Goal: Task Accomplishment & Management: Manage account settings

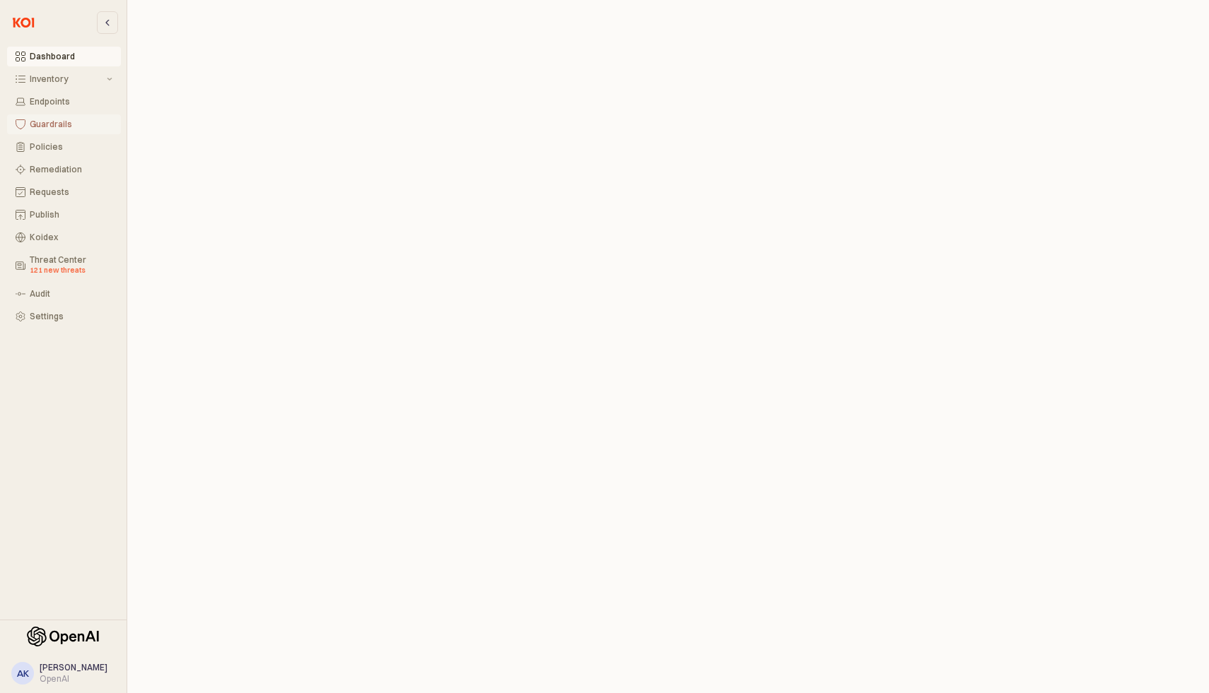
click at [64, 122] on div "Guardrails" at bounding box center [71, 124] width 83 height 10
click at [61, 423] on div "Dashboard Inventory Endpoints Guardrails Policies Remediation Requests Publish …" at bounding box center [63, 310] width 127 height 609
click at [102, 81] on div "Inventory" at bounding box center [67, 79] width 74 height 10
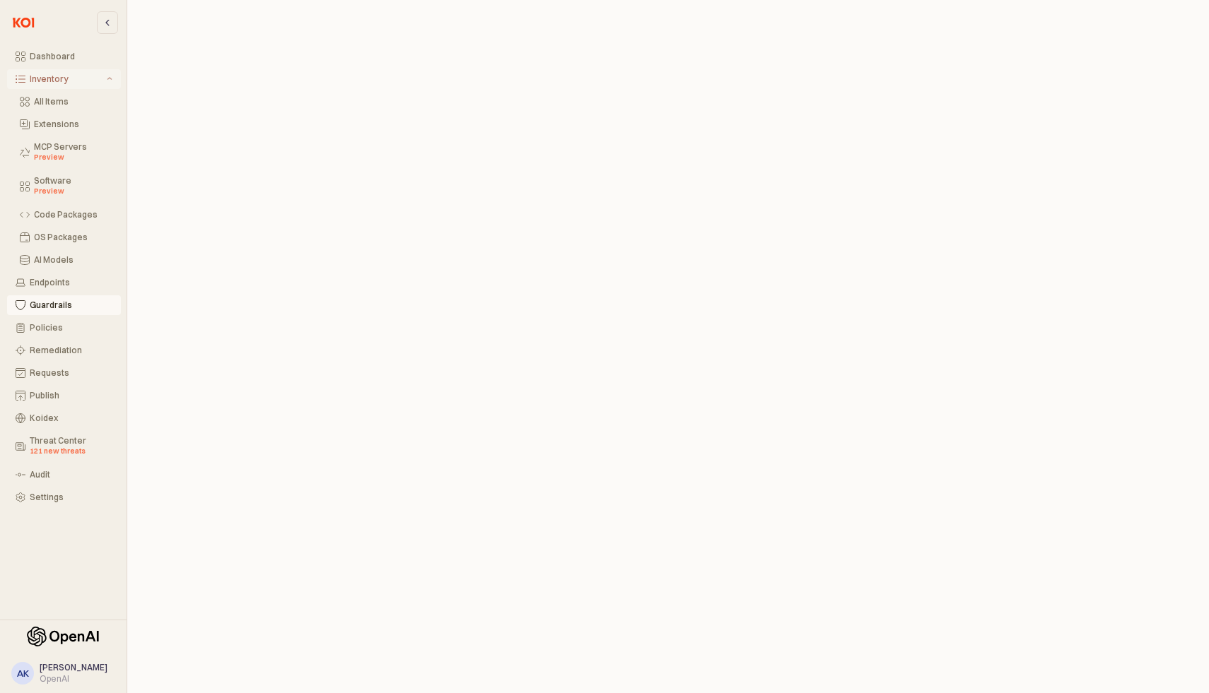
click at [102, 81] on div "Inventory" at bounding box center [67, 79] width 74 height 10
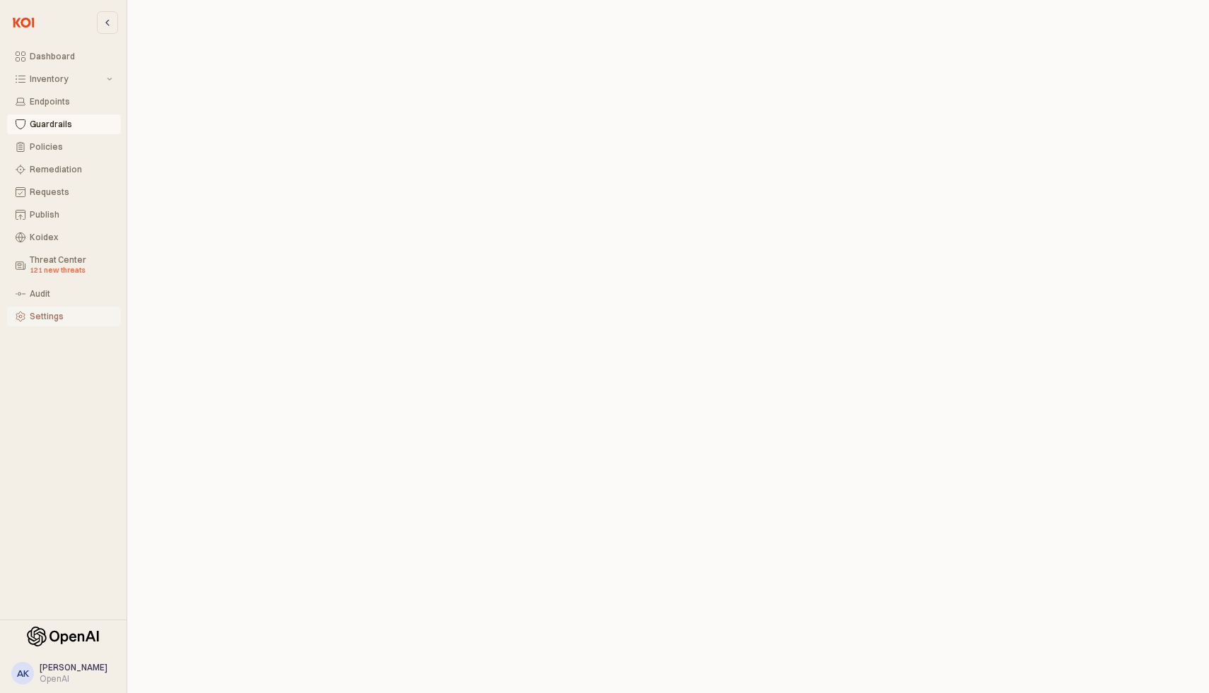
click at [52, 324] on button "Settings" at bounding box center [64, 317] width 114 height 20
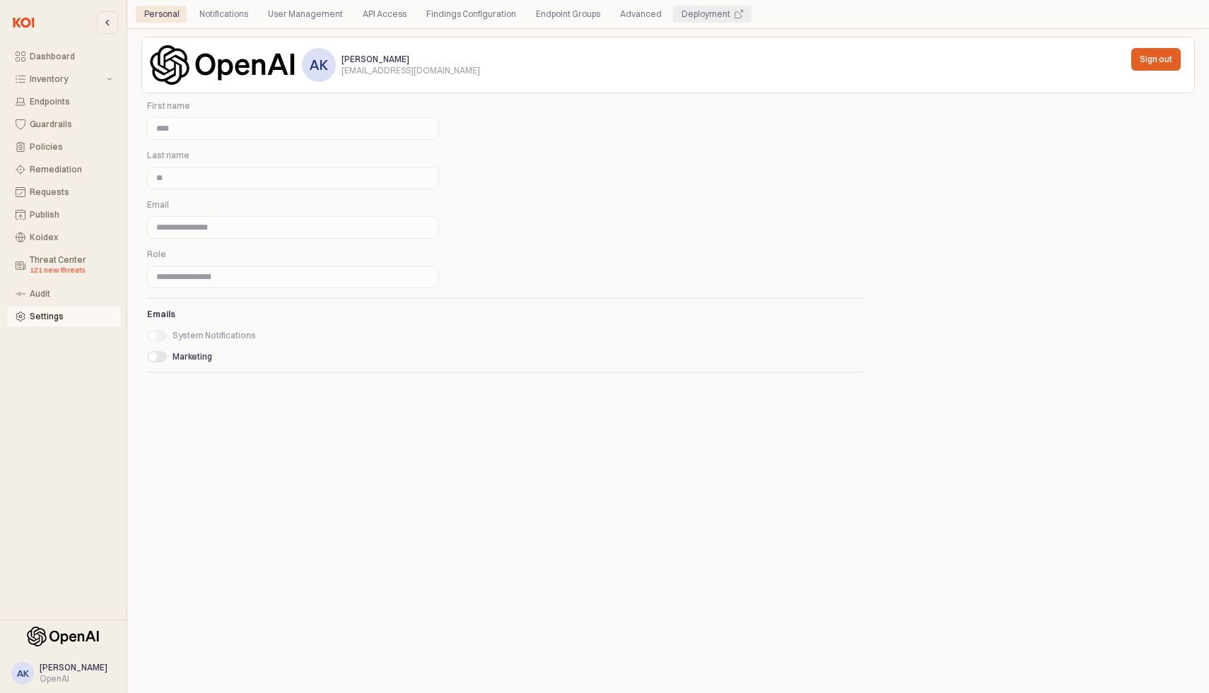
click at [690, 12] on div "Deployment" at bounding box center [705, 14] width 49 height 17
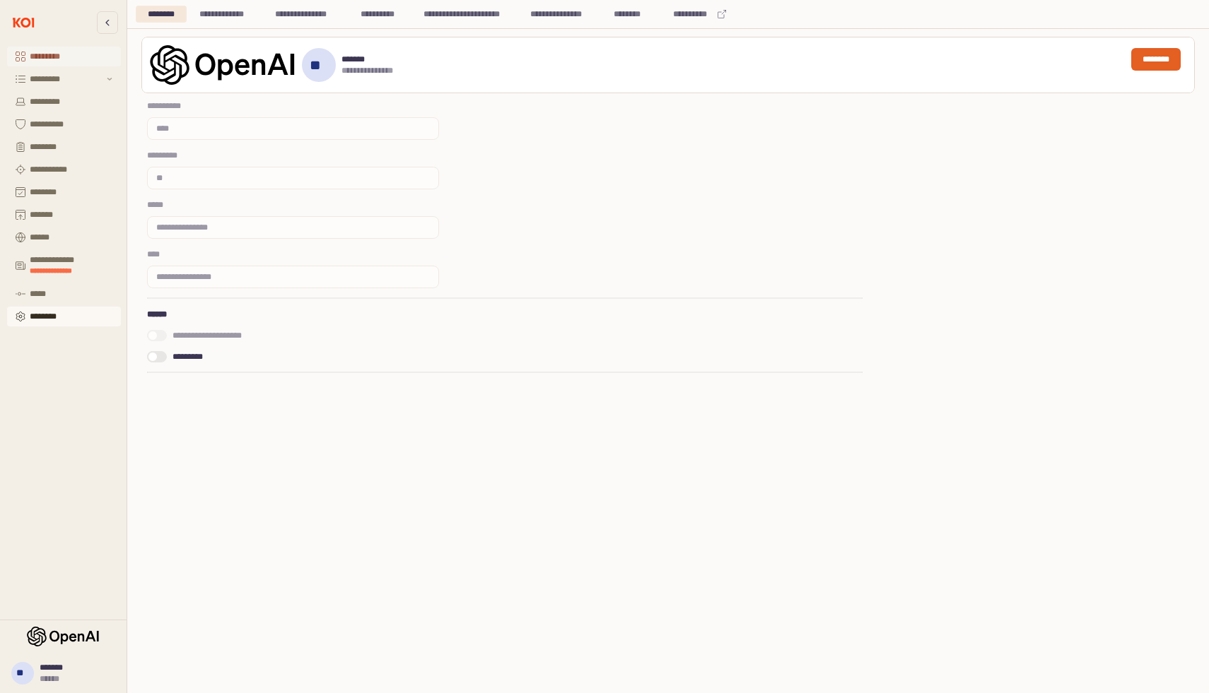
click at [56, 52] on div "*********" at bounding box center [71, 57] width 83 height 10
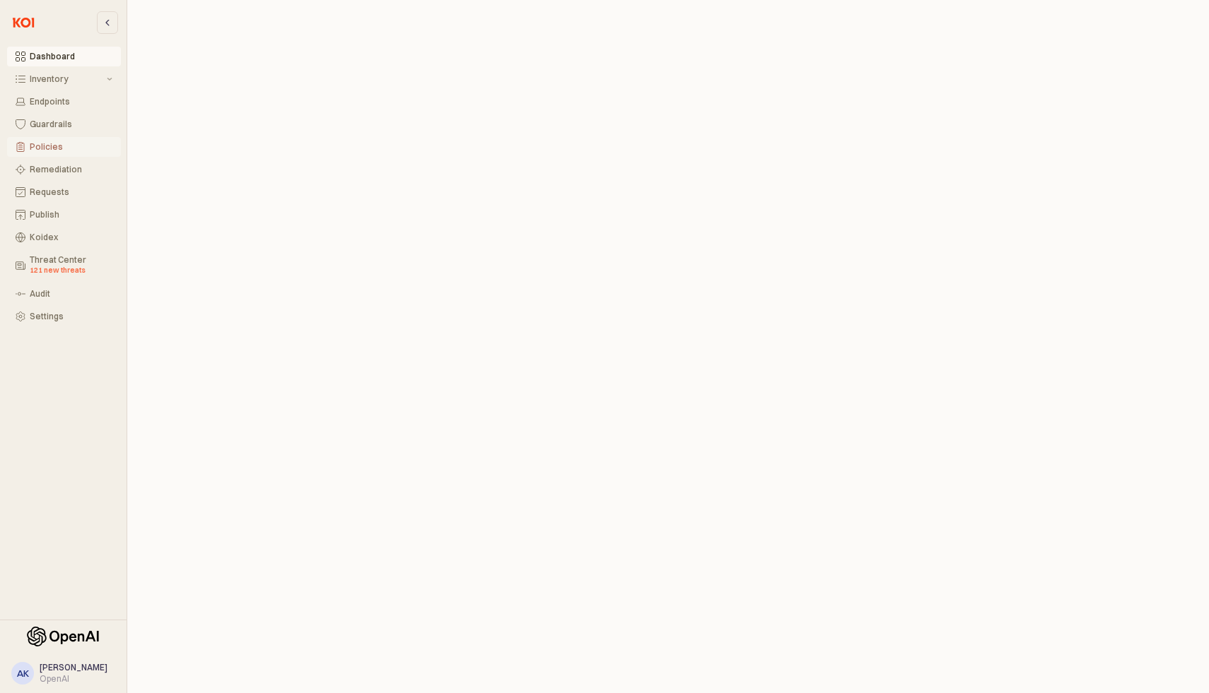
click at [57, 152] on div "Policies" at bounding box center [71, 147] width 83 height 10
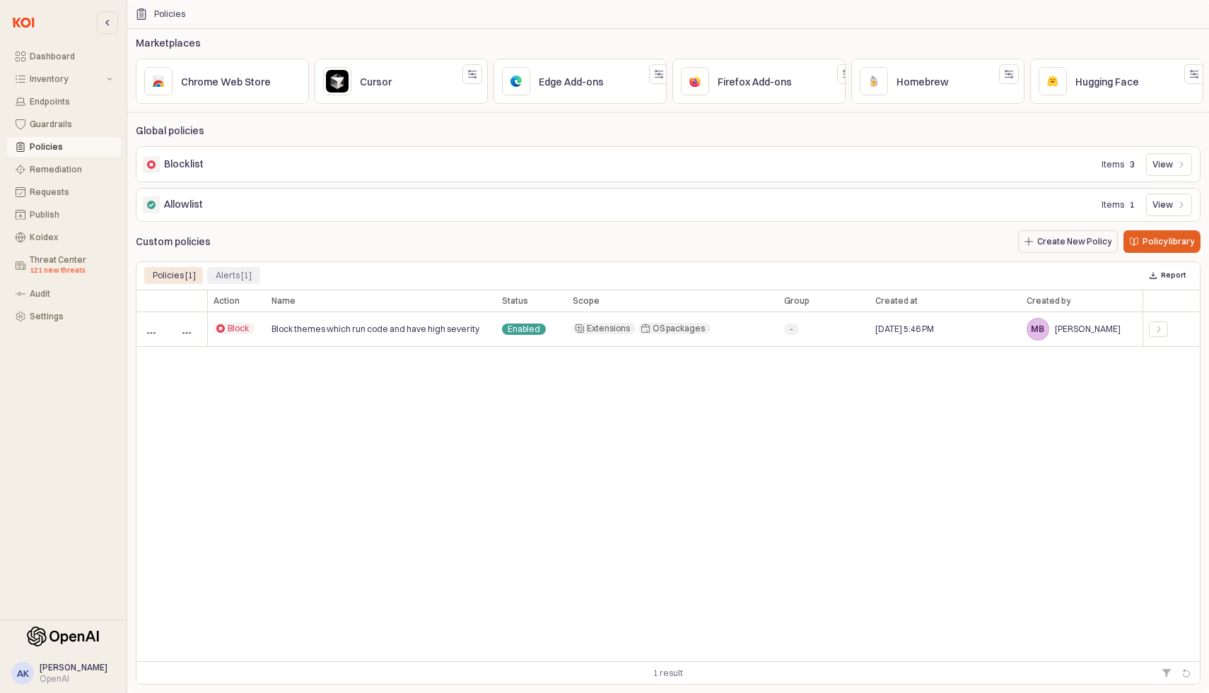
click at [233, 278] on div "Alerts [1]" at bounding box center [234, 275] width 36 height 17
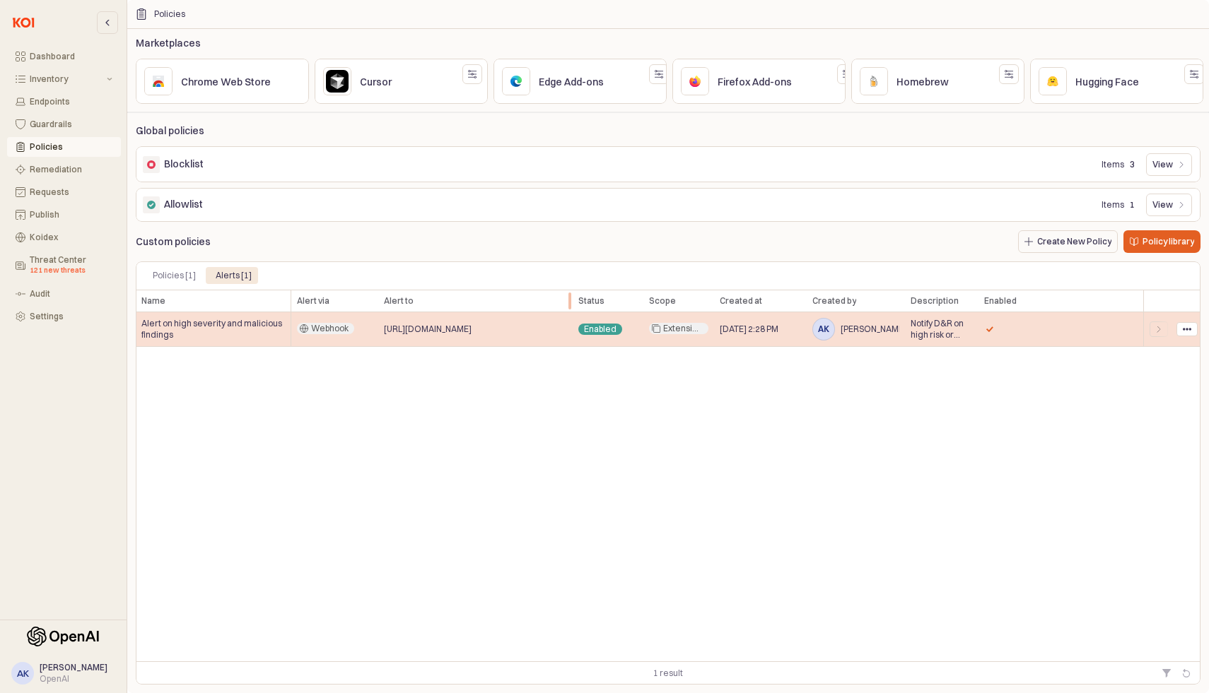
drag, startPoint x: 522, startPoint y: 302, endPoint x: 565, endPoint y: 327, distance: 49.7
click at [565, 327] on div "Name Name Alert via Alert via Alert to Alert to Status Status Scope Scope Creat…" at bounding box center [668, 476] width 1064 height 372
click at [584, 466] on div "Name Name Alert via Alert via Alert to Alert to Status Status Scope Scope Creat…" at bounding box center [668, 476] width 1064 height 372
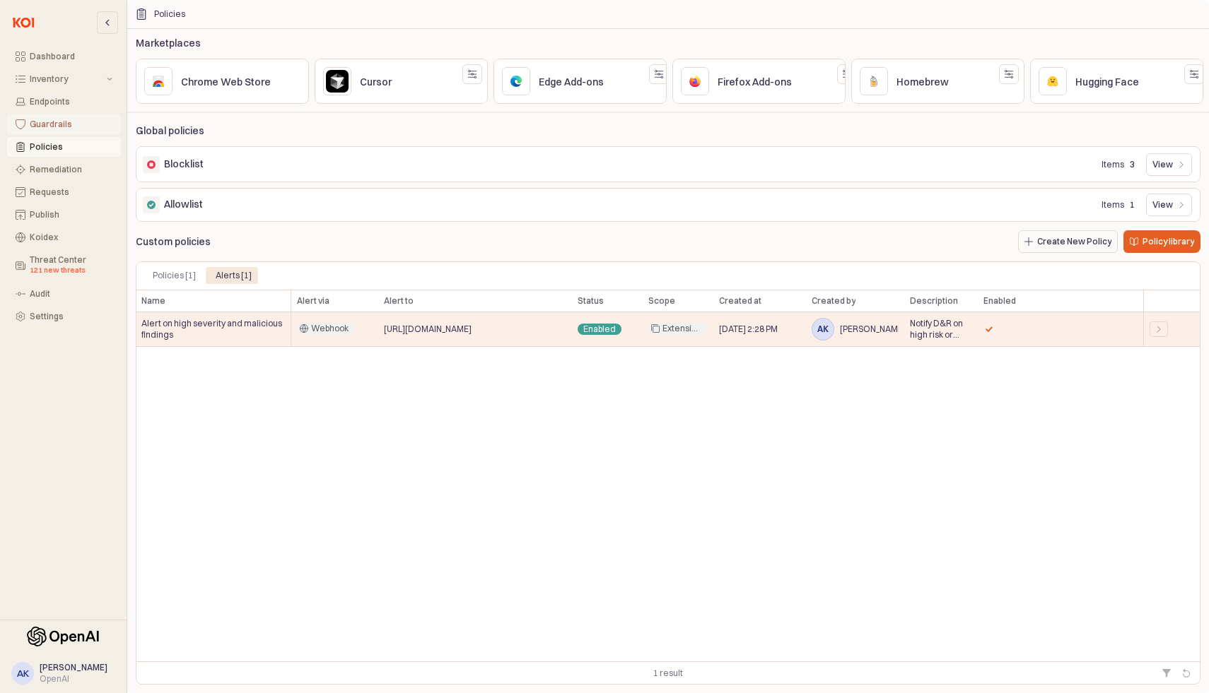
click at [64, 114] on button "Guardrails" at bounding box center [64, 124] width 114 height 20
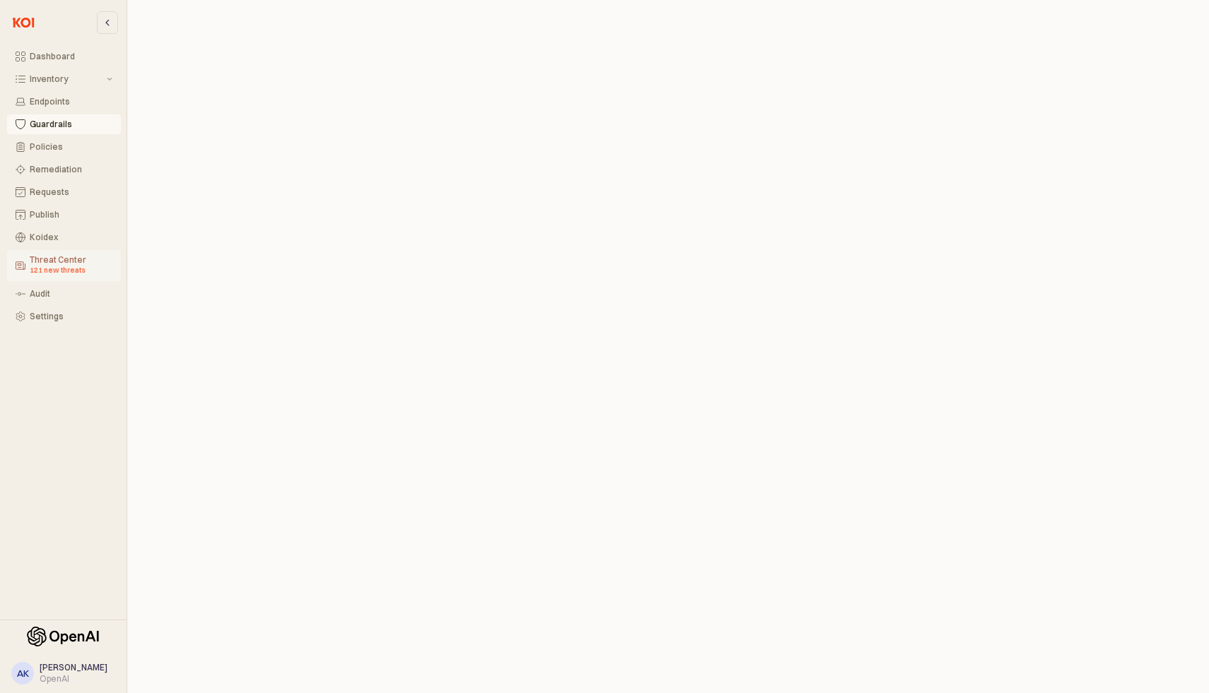
click at [62, 270] on div "121 new threats" at bounding box center [71, 270] width 83 height 11
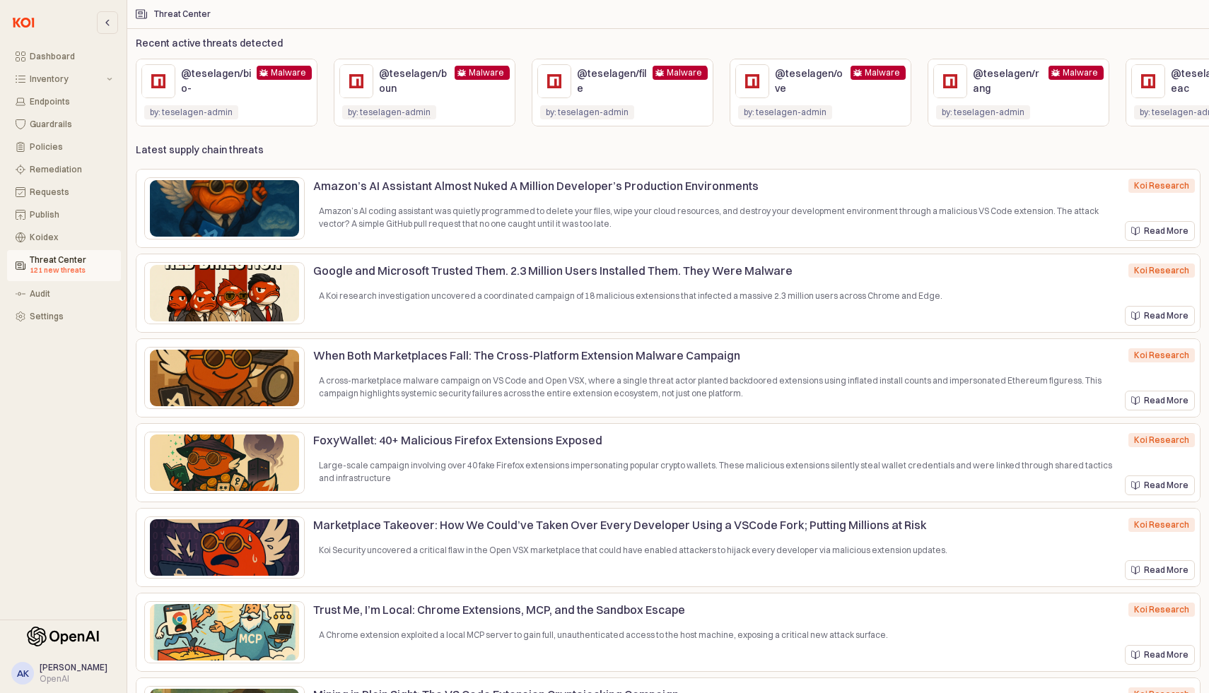
click at [242, 43] on p "Recent active threats detected" at bounding box center [209, 43] width 147 height 15
click at [188, 18] on div "Threat Center" at bounding box center [182, 14] width 57 height 10
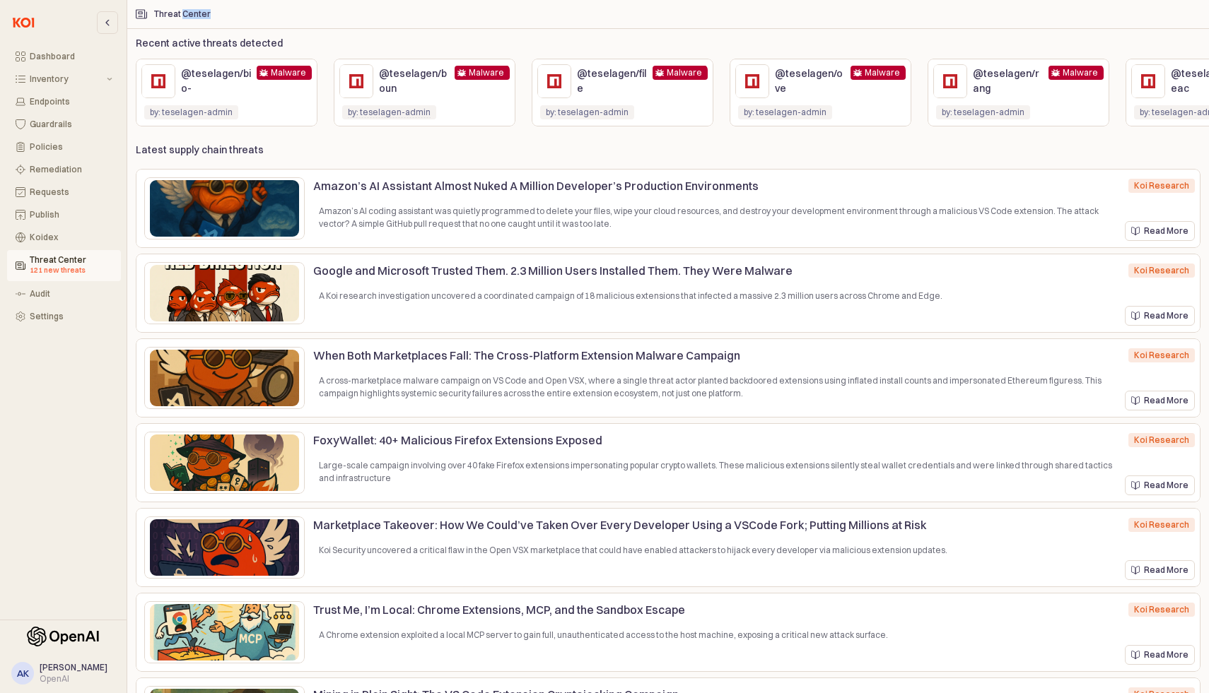
click at [188, 18] on div "Threat Center" at bounding box center [182, 14] width 57 height 10
click at [54, 237] on div "Koidex" at bounding box center [71, 238] width 83 height 10
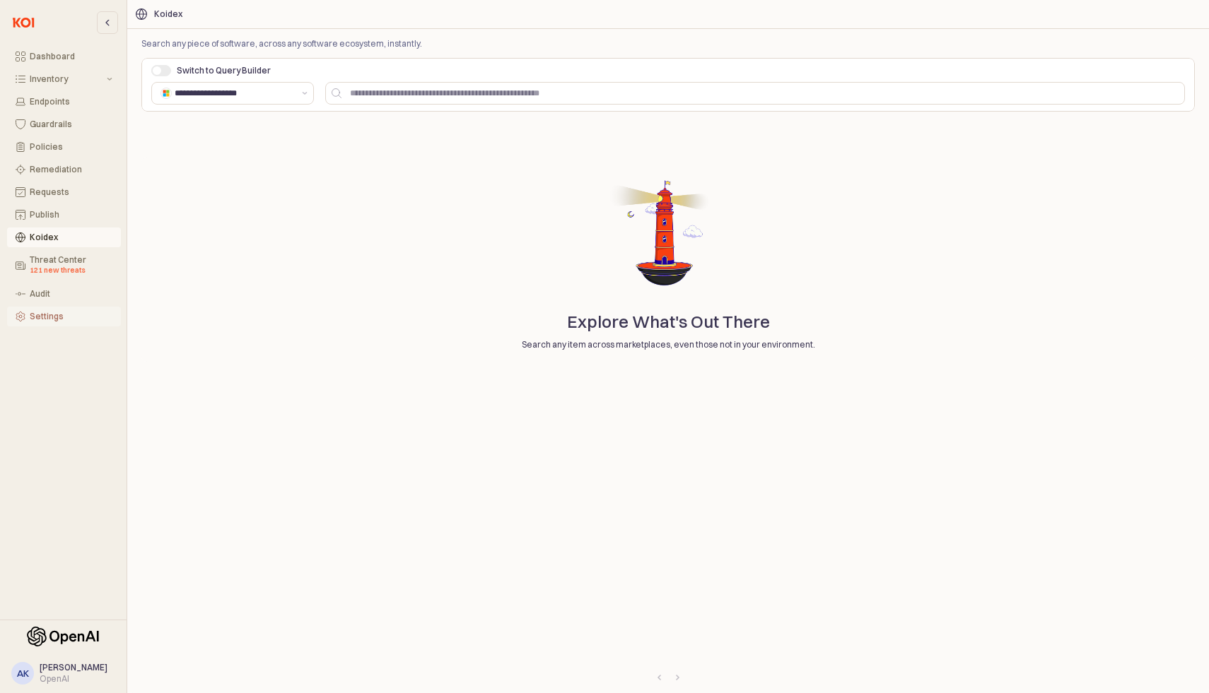
click at [58, 307] on button "Settings" at bounding box center [64, 317] width 114 height 20
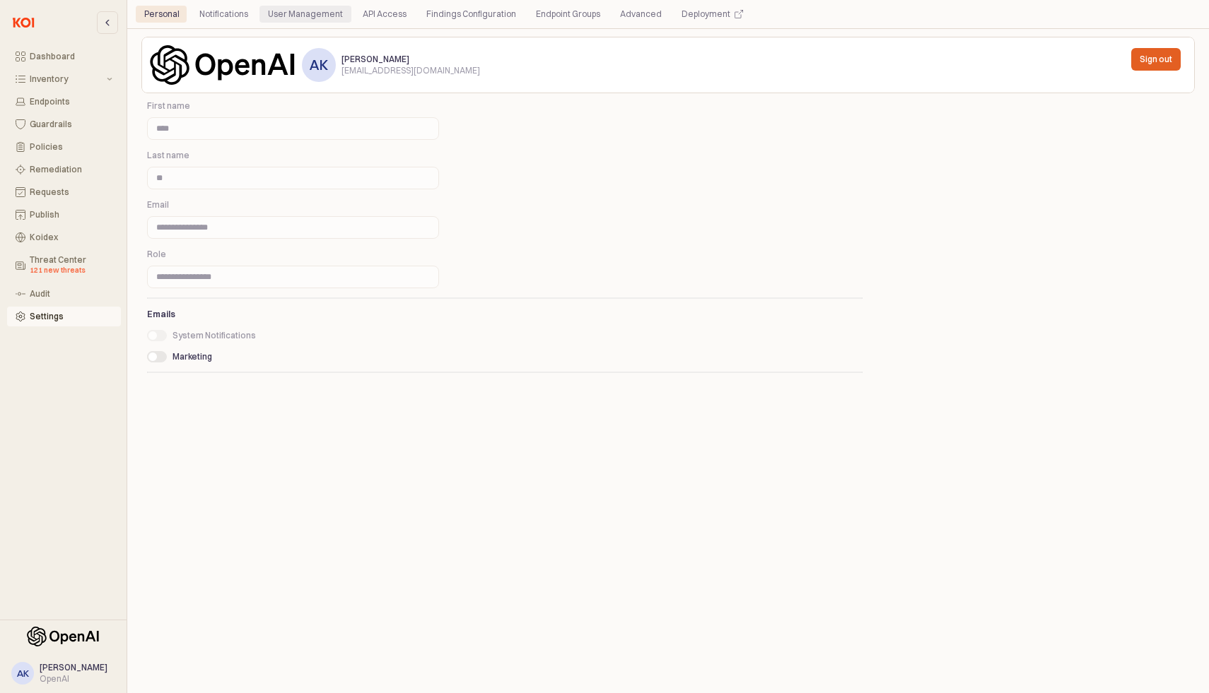
click at [324, 15] on div "User Management" at bounding box center [305, 14] width 75 height 17
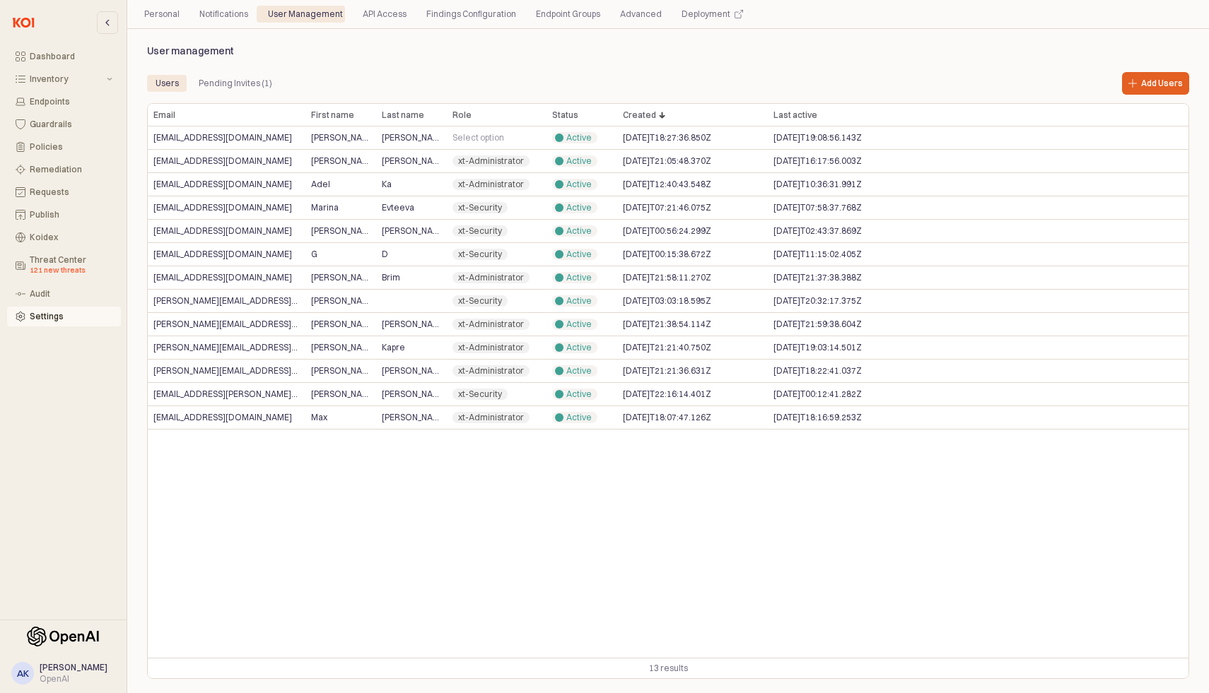
click at [315, 528] on div "Email Email First name First name Last name Last name Role Role Status Status C…" at bounding box center [668, 381] width 1040 height 554
click at [1142, 82] on p "Add Users" at bounding box center [1162, 83] width 42 height 11
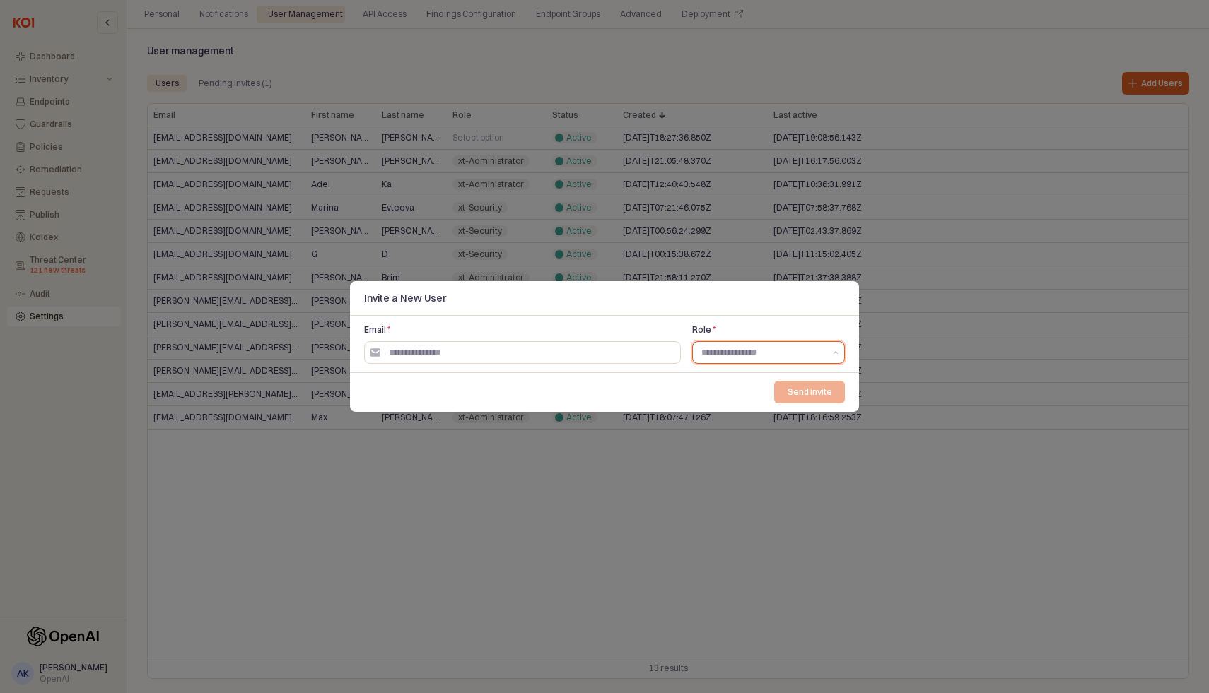
click at [739, 346] on input "Role *" at bounding box center [762, 353] width 123 height 14
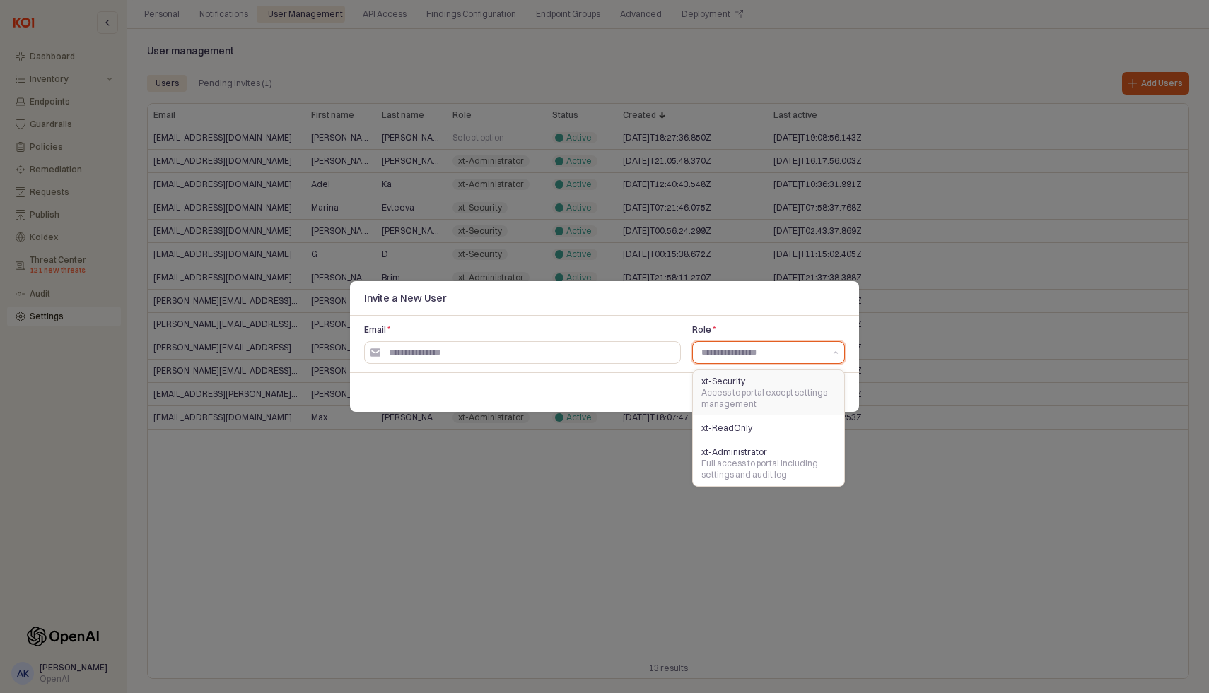
click at [731, 389] on div "Access to portal except settings management" at bounding box center [764, 398] width 126 height 23
type input "**********"
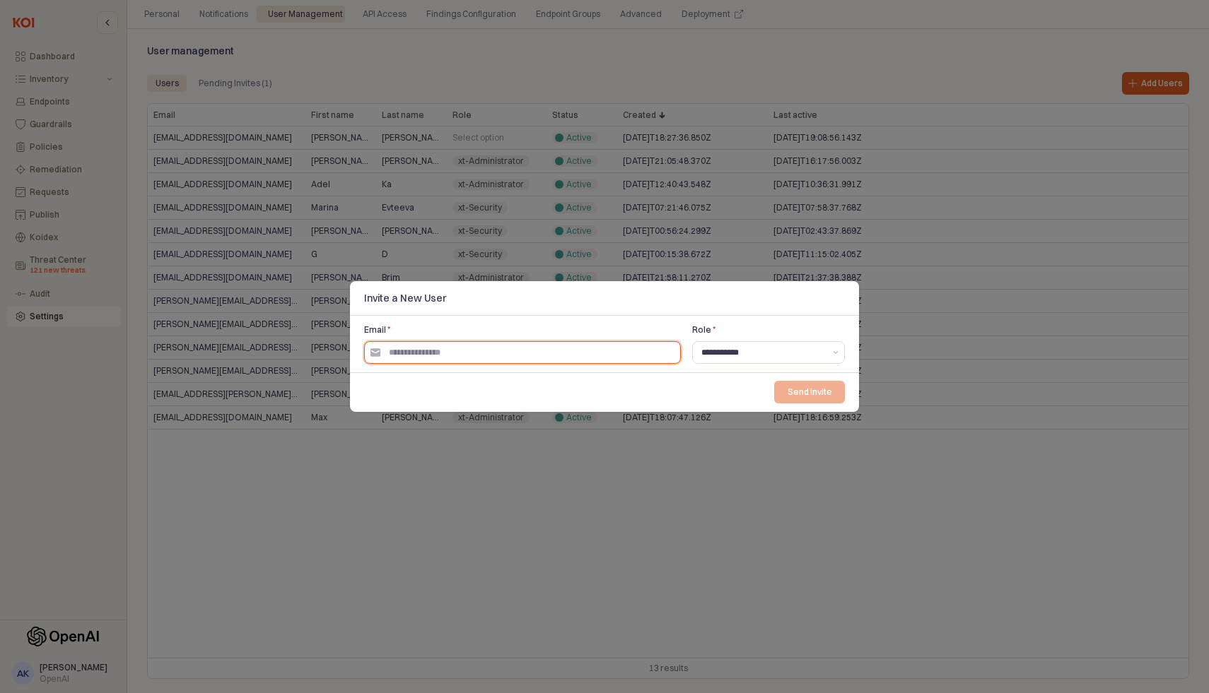
click at [622, 357] on input "Email *" at bounding box center [530, 352] width 300 height 21
click at [545, 348] on input "Email *" at bounding box center [530, 352] width 300 height 21
paste input "**********"
type input "**********"
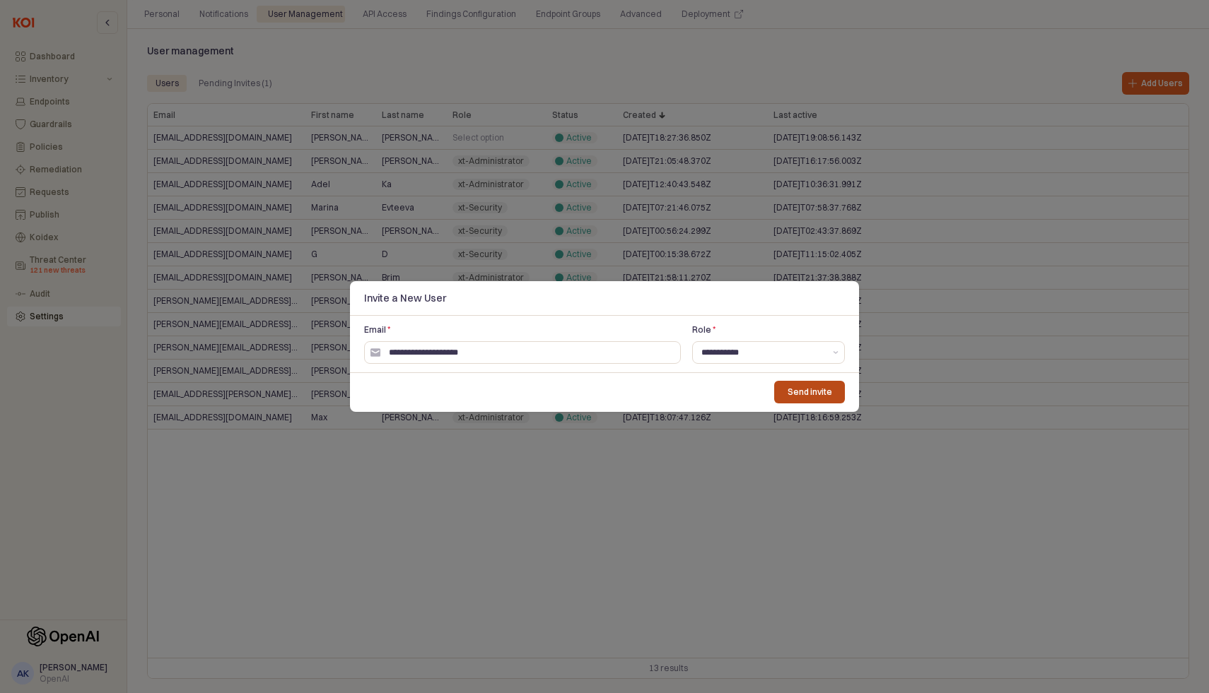
click at [809, 392] on p "Send invite" at bounding box center [809, 392] width 45 height 11
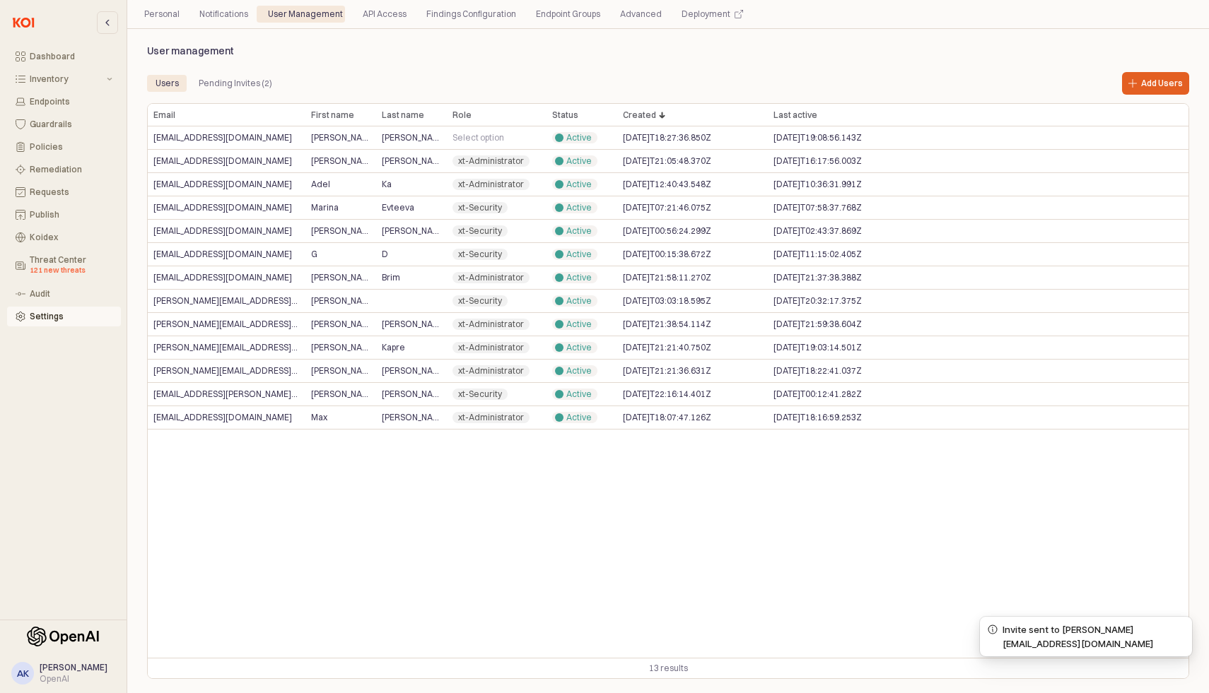
click at [368, 510] on div "Email Email First name First name Last name Last name Role Role Status Status C…" at bounding box center [668, 381] width 1040 height 554
click at [47, 52] on div "Dashboard" at bounding box center [71, 57] width 83 height 10
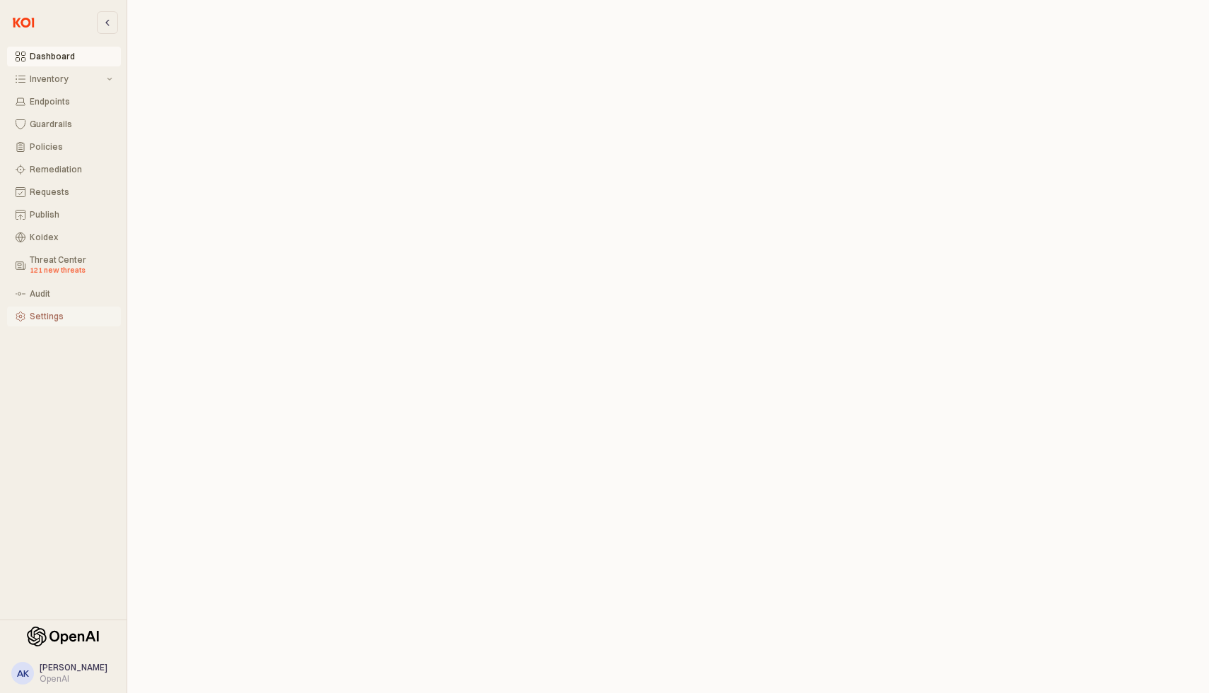
click at [59, 312] on div "Settings" at bounding box center [71, 317] width 83 height 10
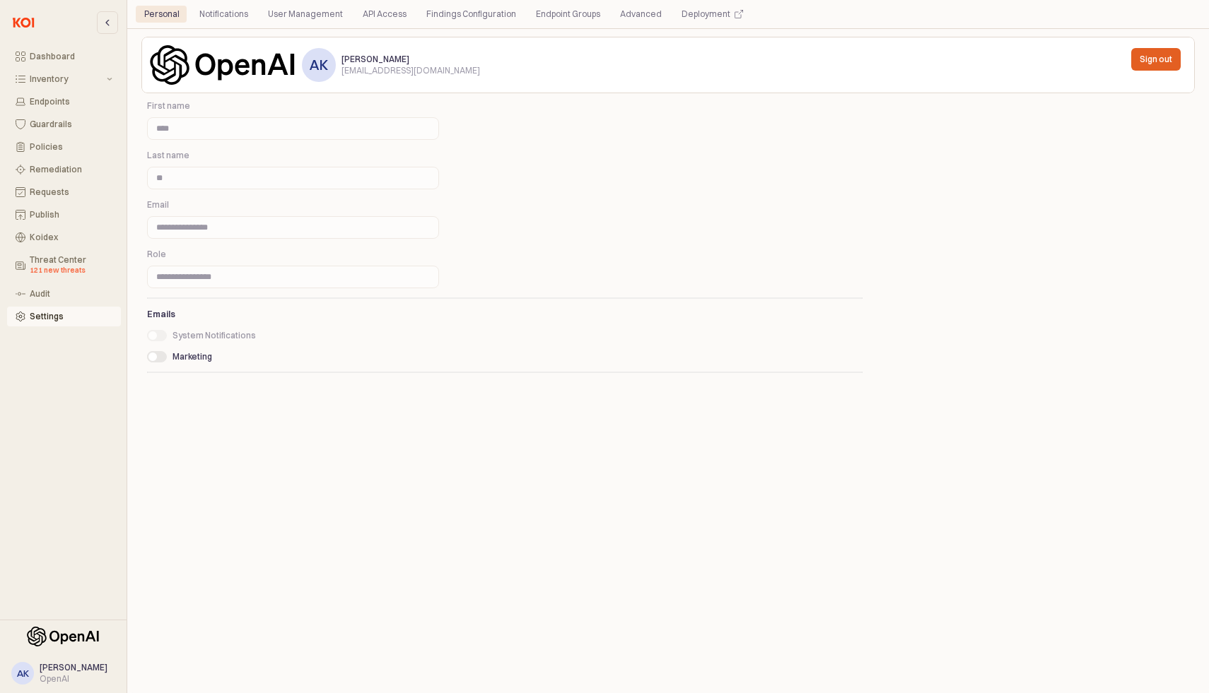
click at [59, 312] on div "Settings" at bounding box center [71, 317] width 83 height 10
click at [304, 20] on div "User Management" at bounding box center [305, 14] width 75 height 17
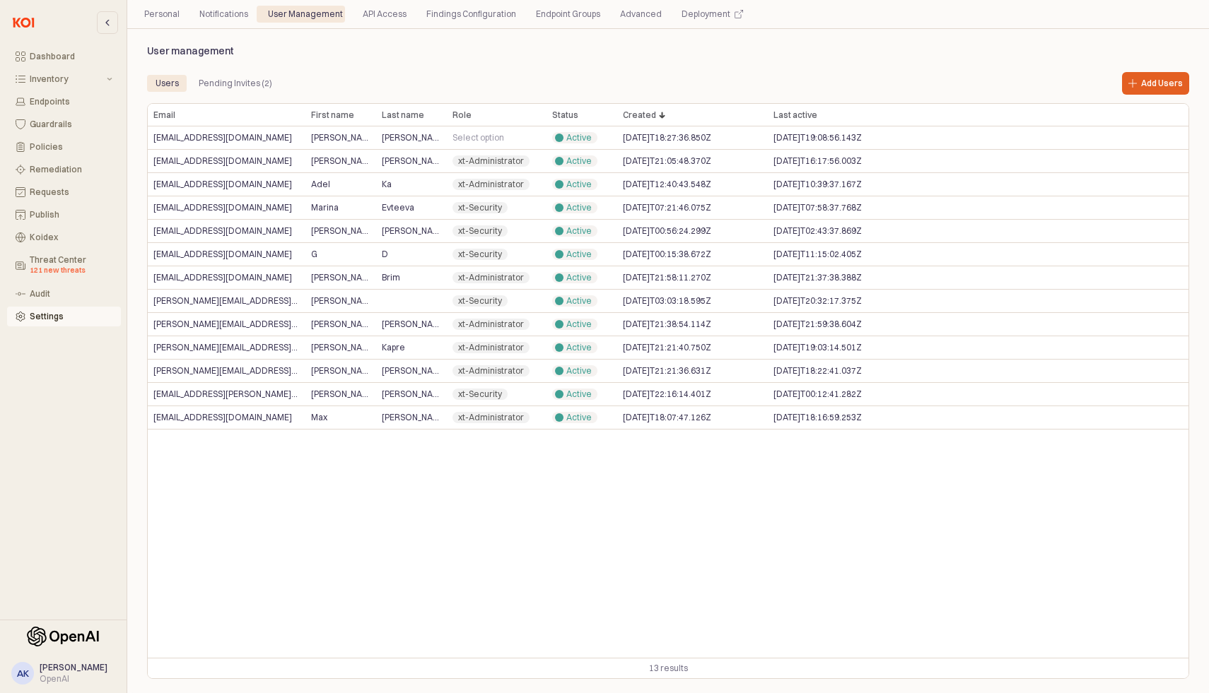
click at [331, 481] on div "Email Email First name First name Last name Last name Role Role Status Status C…" at bounding box center [668, 381] width 1040 height 554
click at [478, 17] on div "Findings Configuration" at bounding box center [471, 14] width 90 height 17
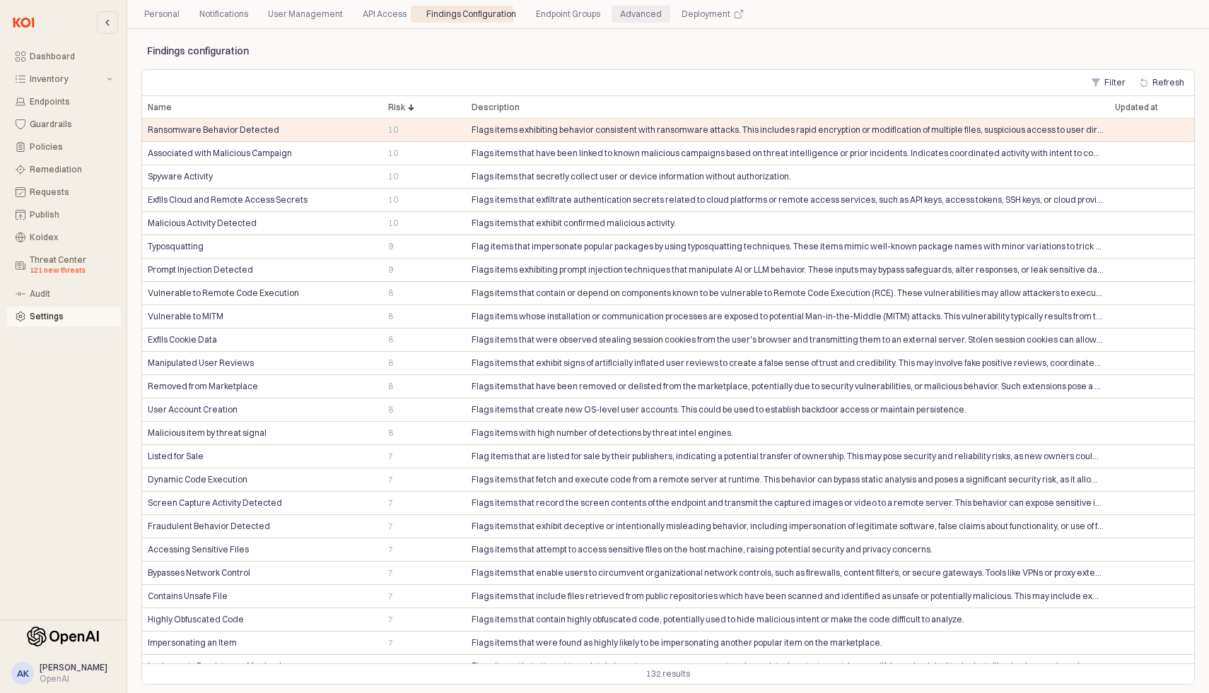
click at [620, 14] on div "Advanced" at bounding box center [641, 14] width 42 height 17
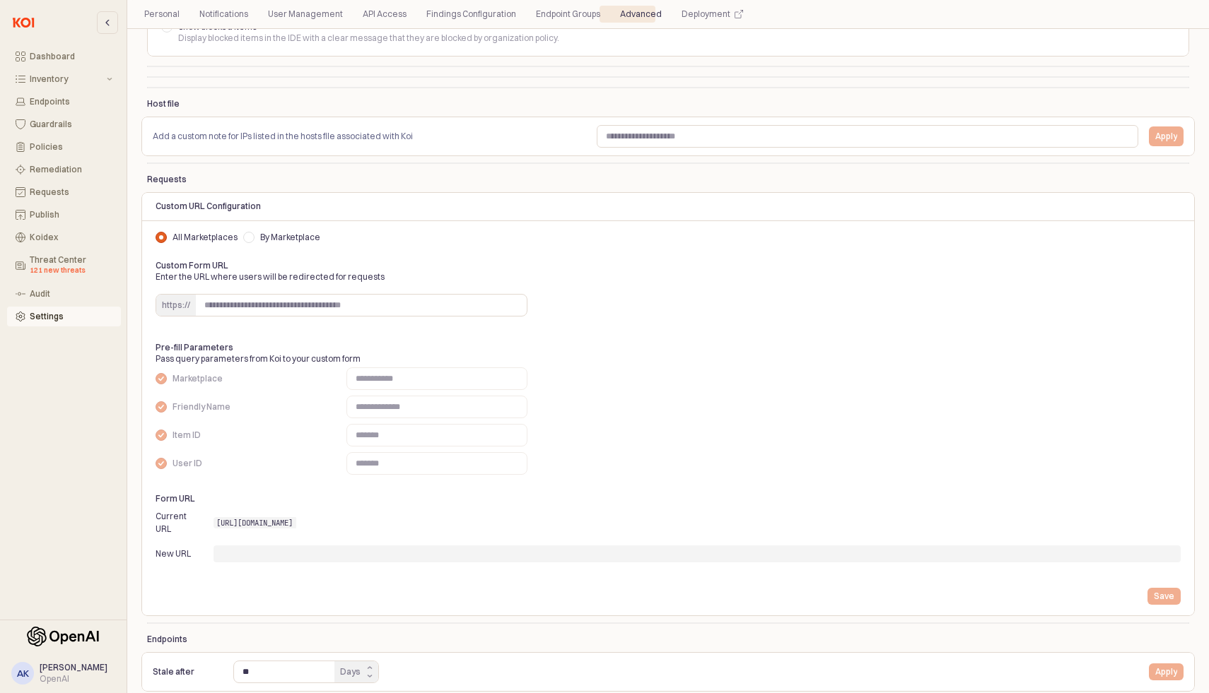
scroll to position [189, 0]
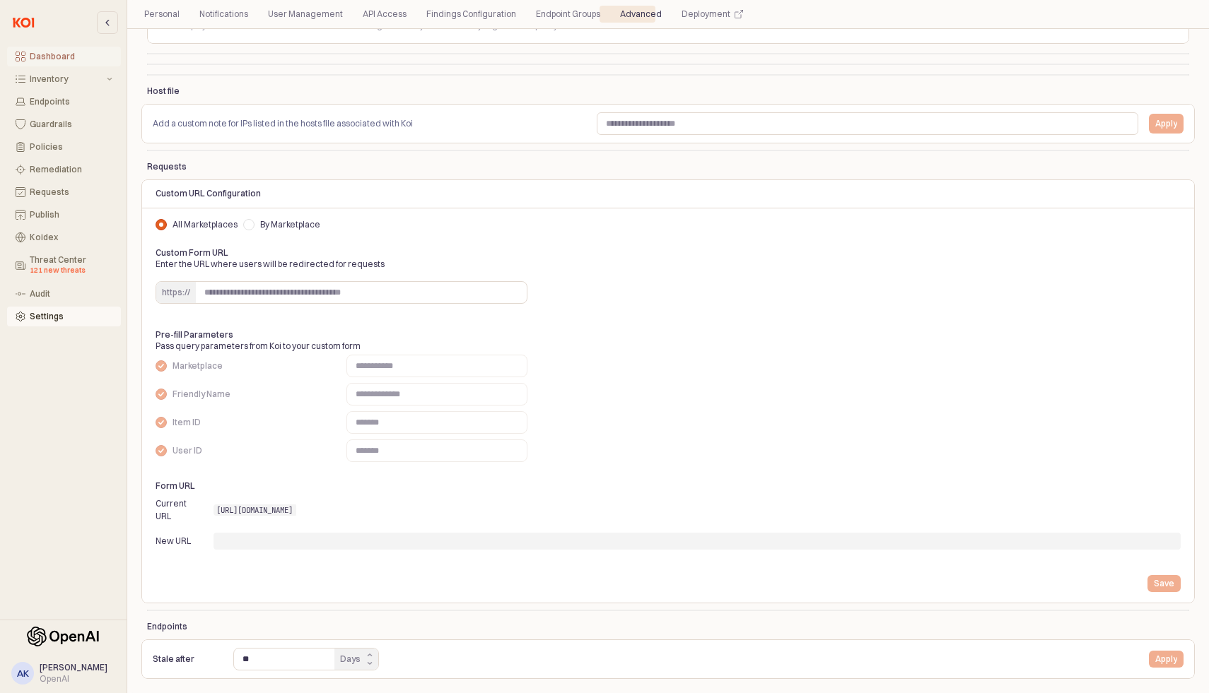
click at [76, 59] on div "Dashboard" at bounding box center [71, 57] width 83 height 10
